Goal: Find specific page/section: Find specific page/section

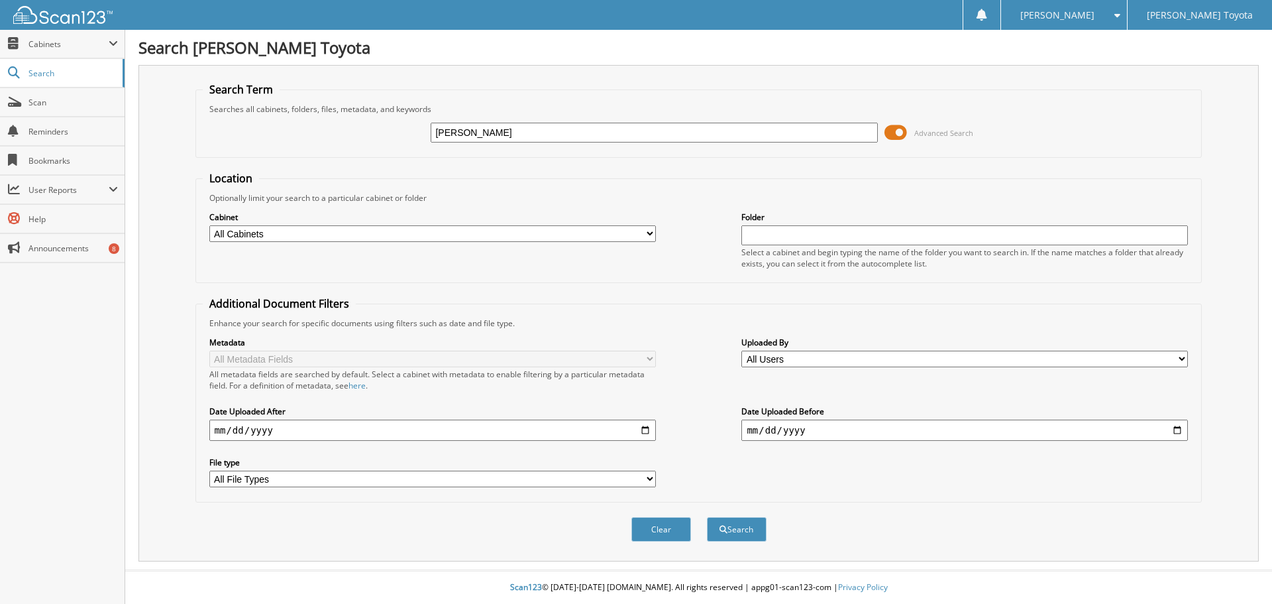
type input "[PERSON_NAME]"
click at [707, 517] on button "Search" at bounding box center [737, 529] width 60 height 25
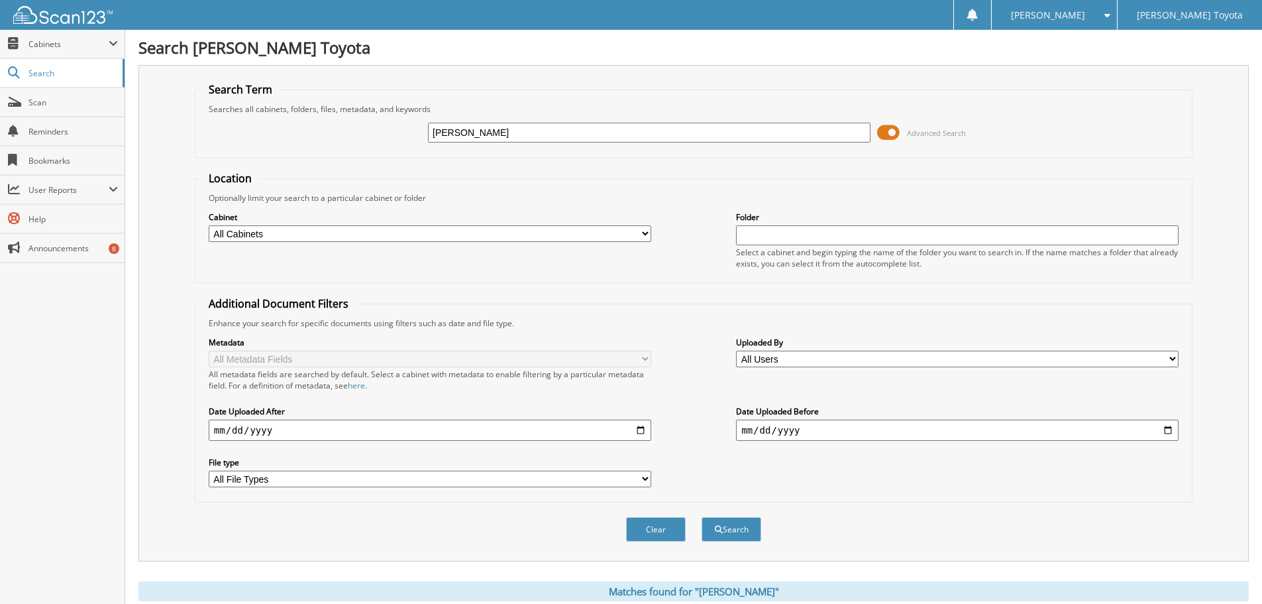
click at [435, 224] on div "Cabinet All Cabinets DEALS REPAIR ORDERS Test1 Needs Filing" at bounding box center [430, 226] width 443 height 33
click at [447, 236] on select "All Cabinets DEALS REPAIR ORDERS Test1 Needs Filing" at bounding box center [430, 233] width 443 height 17
select select "10354"
click at [209, 225] on select "All Cabinets DEALS REPAIR ORDERS Test1 Needs Filing" at bounding box center [430, 233] width 443 height 17
click at [733, 528] on button "Search" at bounding box center [732, 529] width 60 height 25
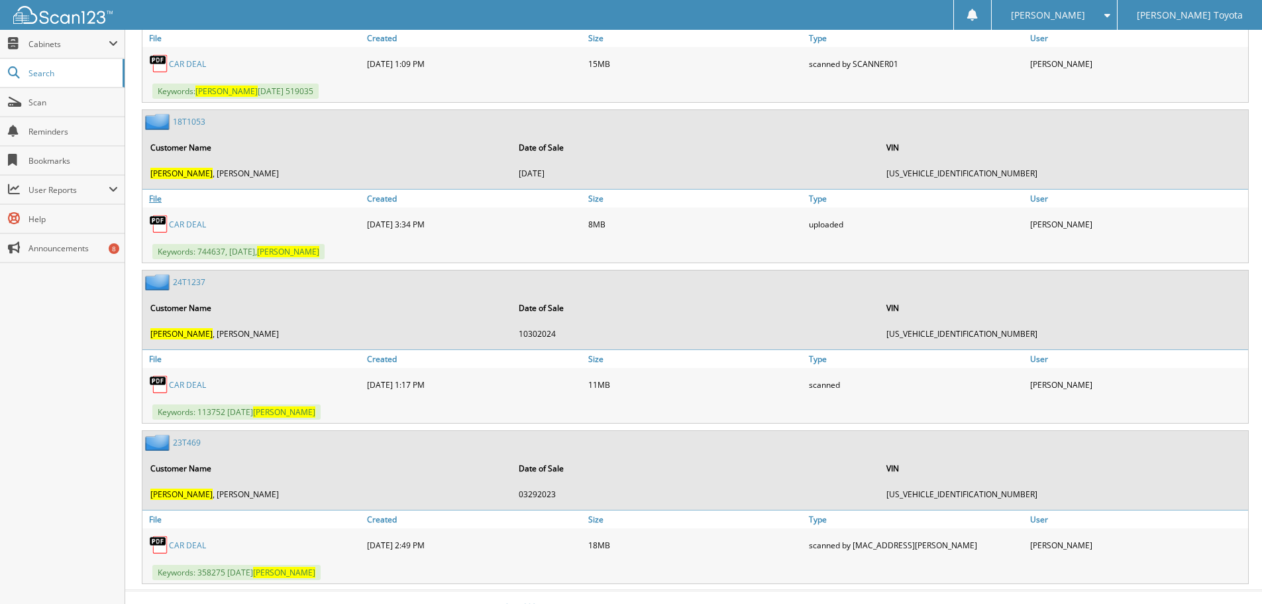
scroll to position [1226, 0]
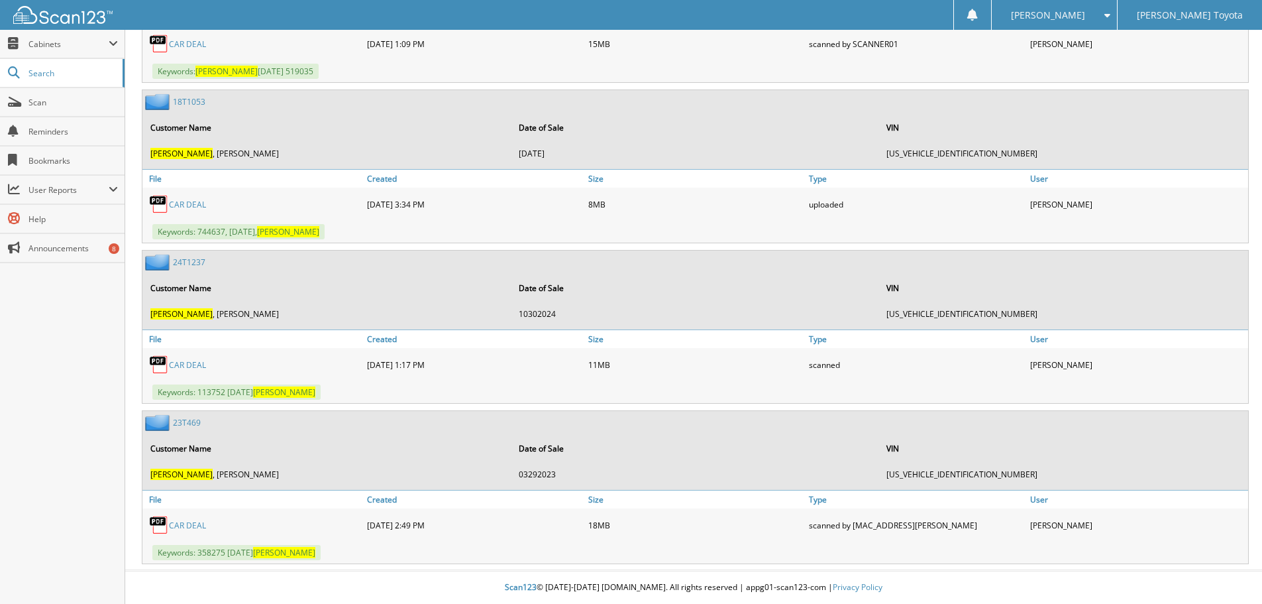
click at [193, 362] on link "CAR DEAL" at bounding box center [187, 364] width 37 height 11
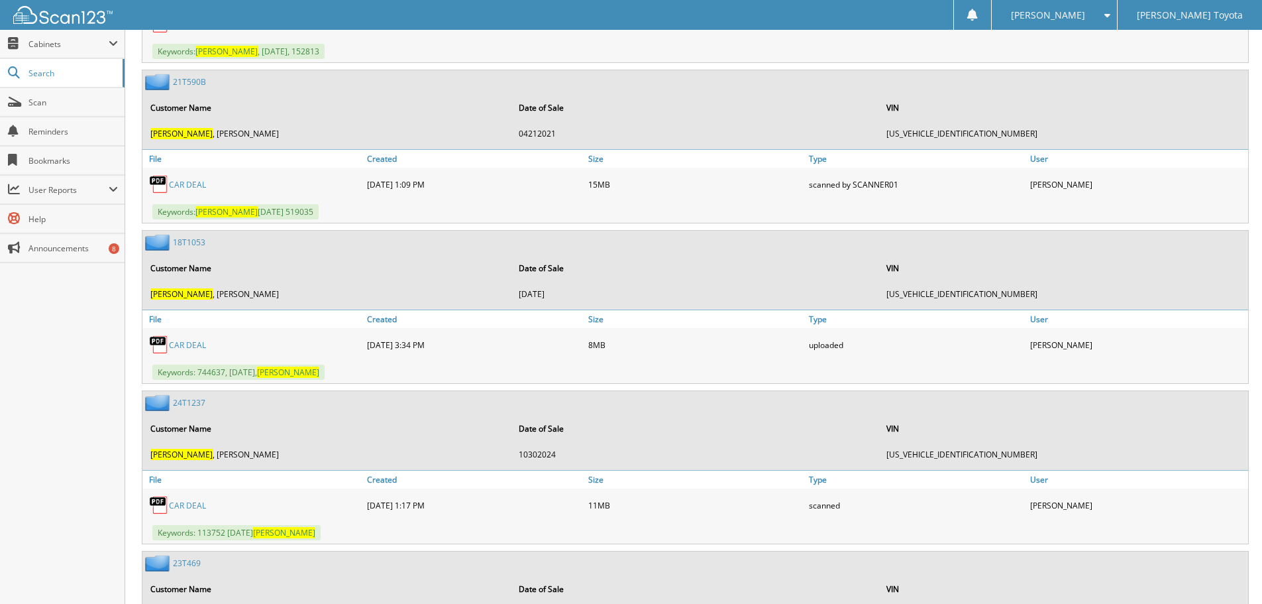
scroll to position [1027, 0]
